Goal: Complete application form

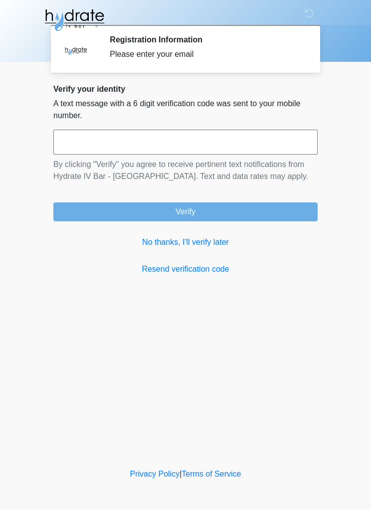
scroll to position [0, 0]
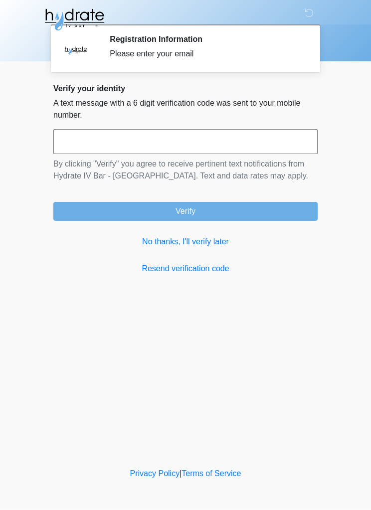
click at [68, 144] on input "text" at bounding box center [185, 142] width 264 height 25
type input "******"
click at [136, 202] on button "Verify" at bounding box center [185, 211] width 264 height 19
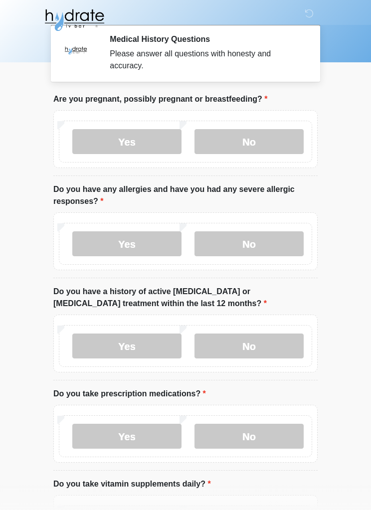
click at [229, 146] on label "No" at bounding box center [248, 141] width 109 height 25
click at [237, 239] on label "No" at bounding box center [248, 243] width 109 height 25
click at [240, 345] on label "No" at bounding box center [248, 346] width 109 height 25
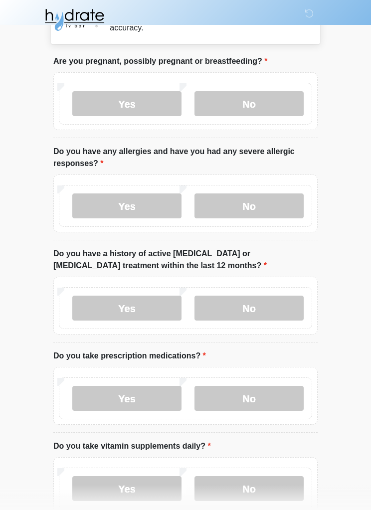
scroll to position [38, 0]
click at [124, 389] on label "Yes" at bounding box center [126, 398] width 109 height 25
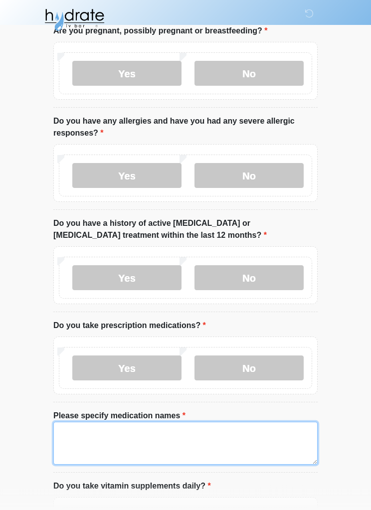
click at [78, 431] on textarea "Please specify medication names" at bounding box center [185, 443] width 264 height 43
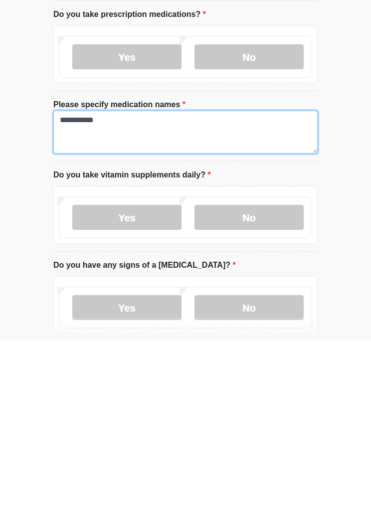
scroll to position [211, 0]
type textarea "**********"
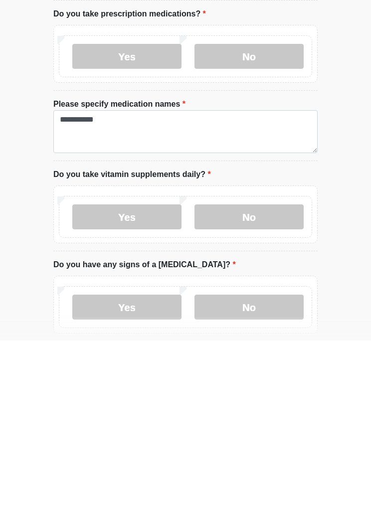
click at [94, 374] on label "Yes" at bounding box center [126, 386] width 109 height 25
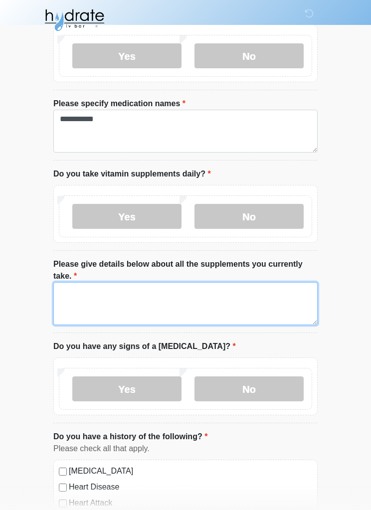
click at [62, 293] on textarea "Please give details below about all the supplements you currently take." at bounding box center [185, 303] width 264 height 43
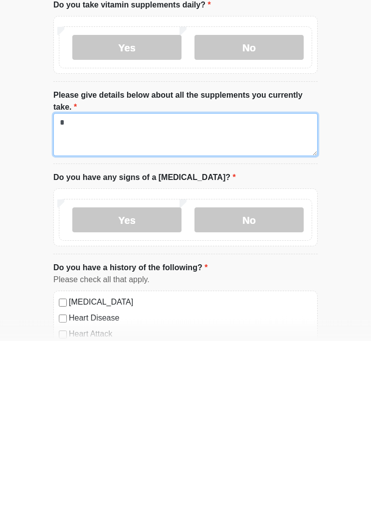
type textarea "*"
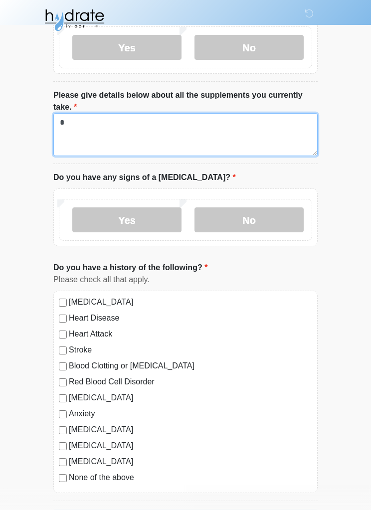
click at [169, 134] on textarea "*" at bounding box center [185, 134] width 264 height 43
type textarea "*********"
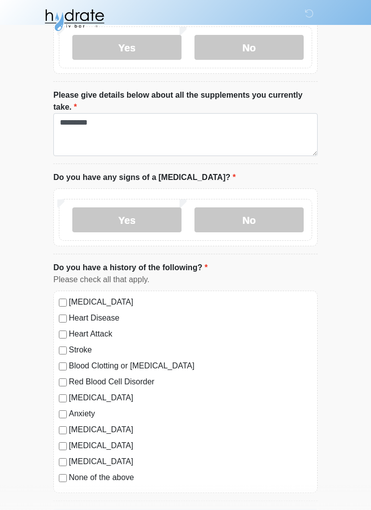
click at [265, 215] on label "No" at bounding box center [248, 219] width 109 height 25
click at [55, 291] on div "[MEDICAL_DATA] Heart Disease Heart Attack Stroke Blood Clotting or [MEDICAL_DAT…" at bounding box center [185, 392] width 264 height 202
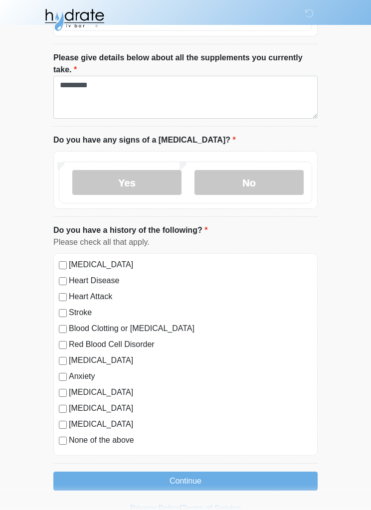
click at [133, 473] on button "Continue" at bounding box center [185, 481] width 264 height 19
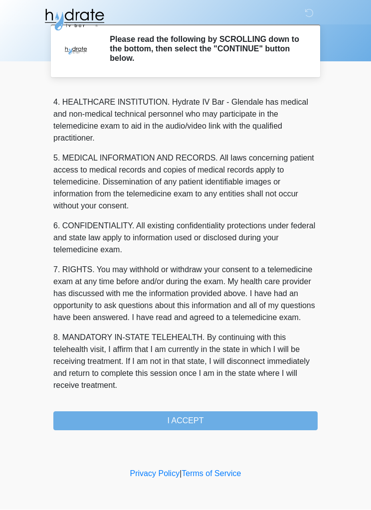
scroll to position [292, 0]
click at [152, 414] on button "I ACCEPT" at bounding box center [185, 421] width 264 height 19
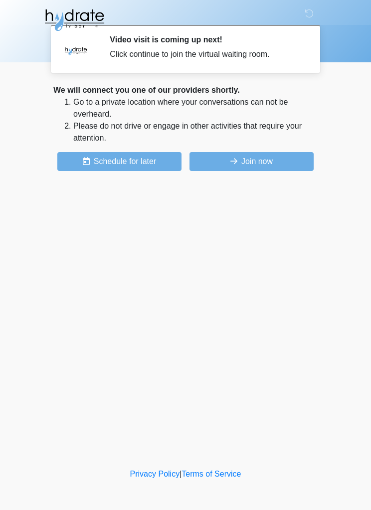
click at [264, 165] on button "Join now" at bounding box center [251, 161] width 124 height 19
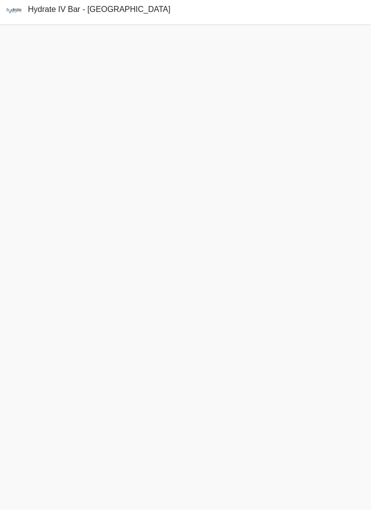
scroll to position [36, 0]
